Goal: Find contact information

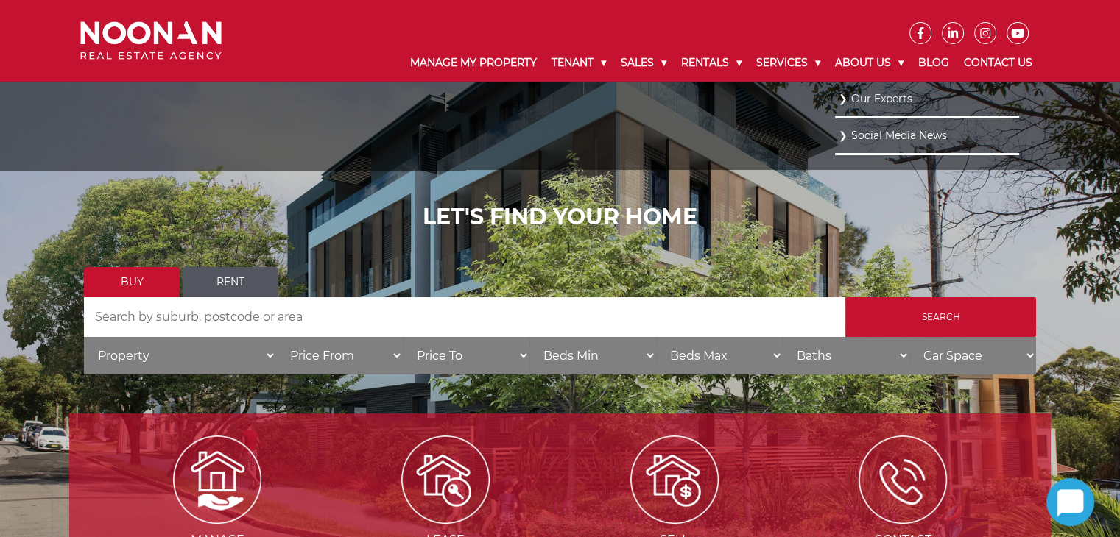
click at [862, 98] on link "Our Experts" at bounding box center [927, 99] width 177 height 20
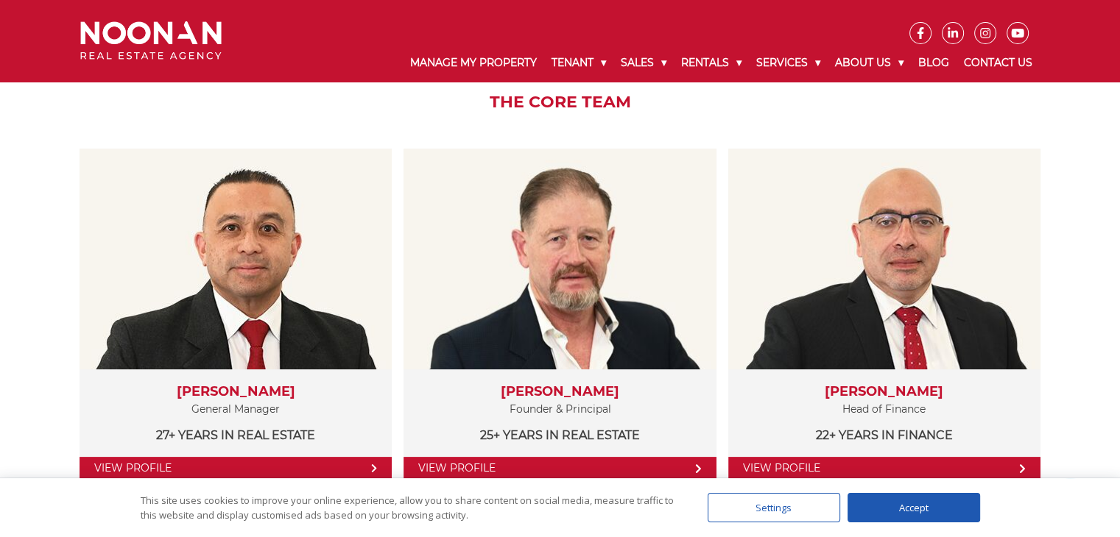
scroll to position [294, 0]
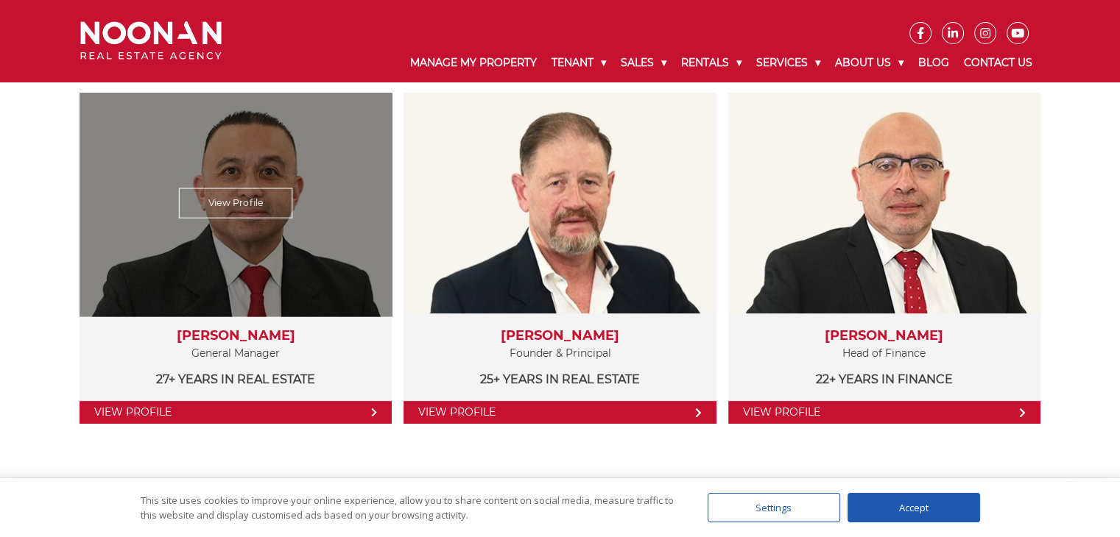
click at [257, 416] on link "View Profile" at bounding box center [236, 412] width 312 height 23
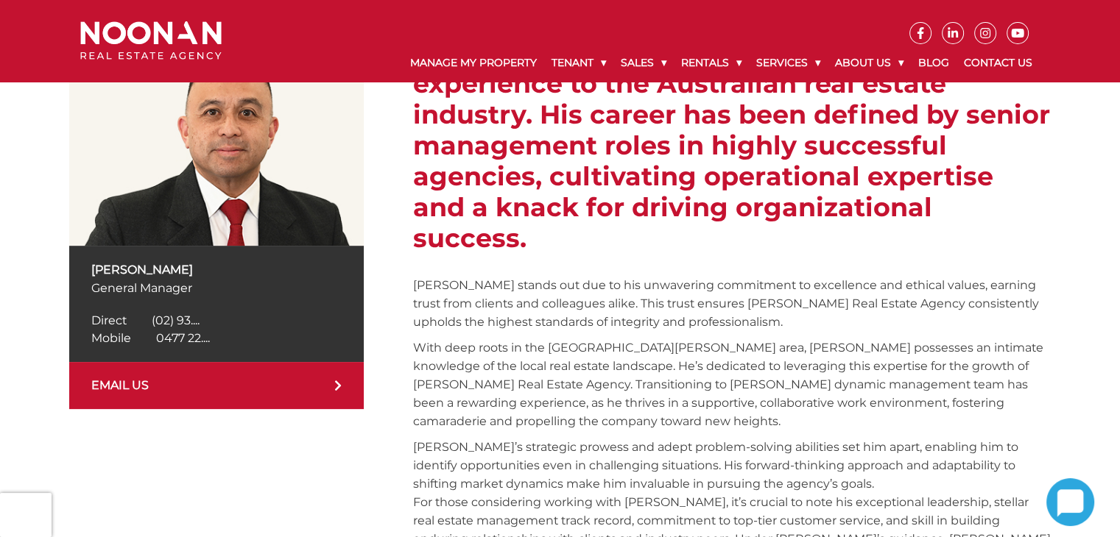
scroll to position [294, 0]
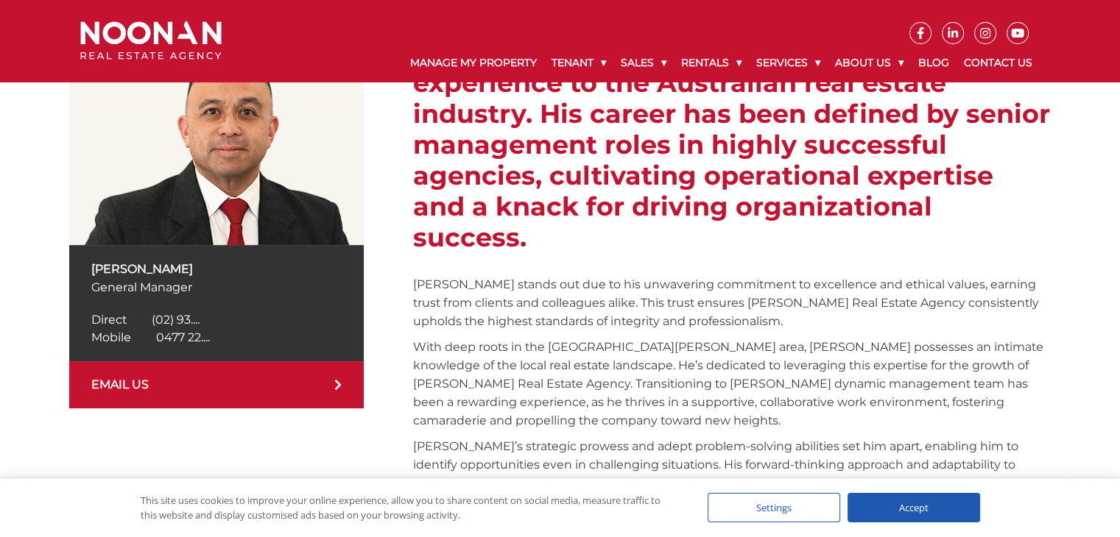
click at [183, 337] on span "0477 22...." at bounding box center [183, 338] width 54 height 14
click at [244, 381] on link "EMAIL US" at bounding box center [216, 384] width 294 height 47
